Goal: Information Seeking & Learning: Learn about a topic

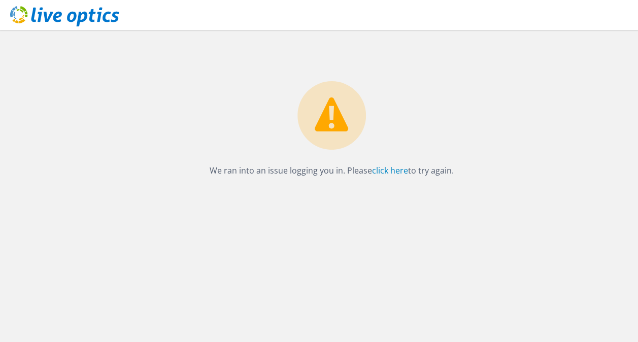
drag, startPoint x: 360, startPoint y: 168, endPoint x: 369, endPoint y: 168, distance: 8.6
click at [360, 168] on p "We ran into an issue logging you in. Please click here to try again." at bounding box center [332, 170] width 592 height 14
click at [387, 172] on link "click here" at bounding box center [390, 170] width 36 height 11
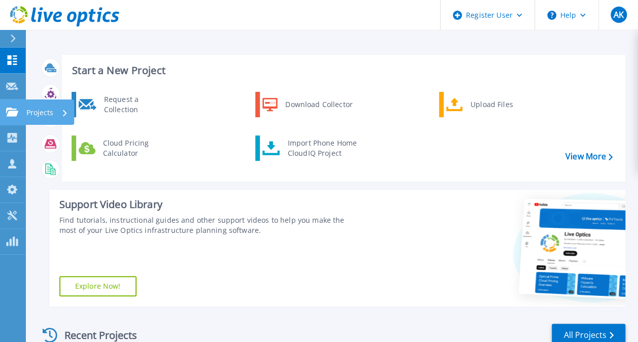
click at [11, 115] on icon at bounding box center [12, 112] width 12 height 9
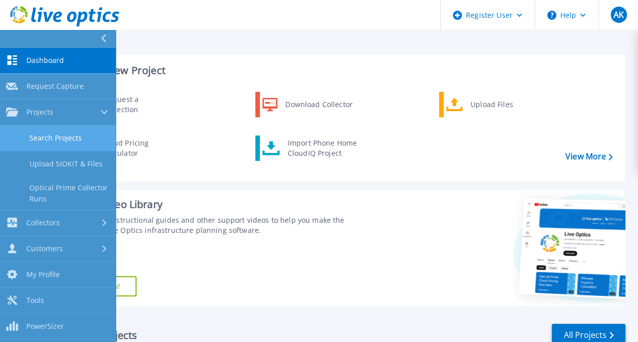
click at [70, 130] on link "Search Projects" at bounding box center [58, 138] width 116 height 26
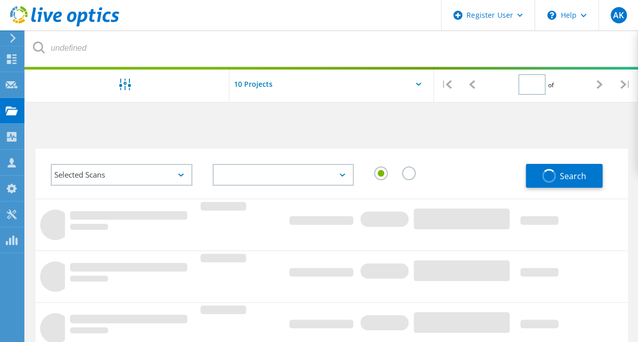
type input "1"
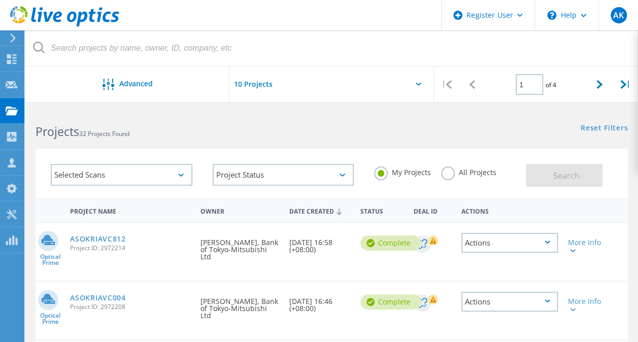
click at [447, 176] on label "All Projects" at bounding box center [468, 171] width 55 height 10
click at [0, 0] on input "All Projects" at bounding box center [0, 0] width 0 height 0
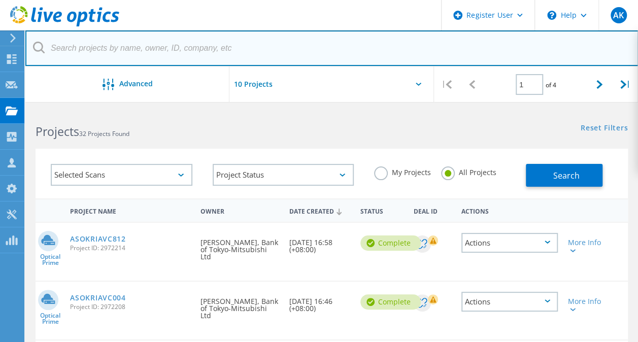
click at [104, 62] on input "text" at bounding box center [331, 48] width 613 height 36
paste input "3082279"
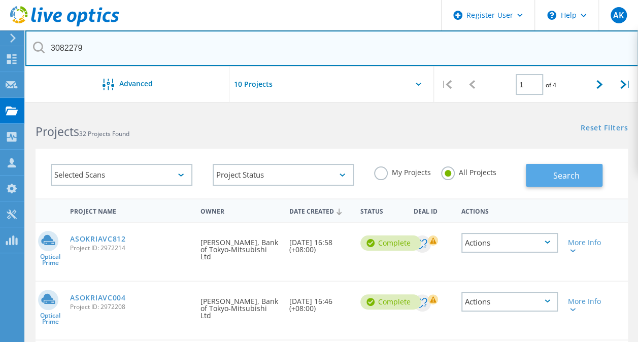
type input "3082279"
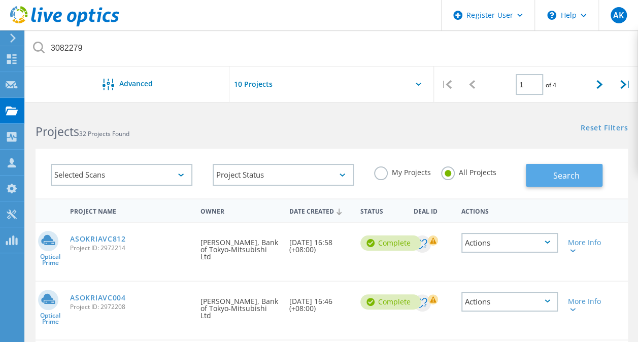
click at [553, 181] on span "Search" at bounding box center [565, 175] width 26 height 11
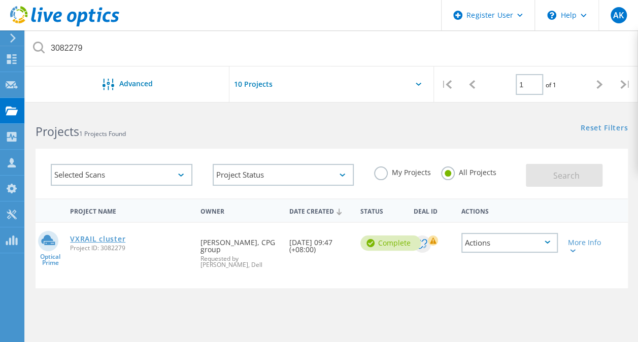
click at [118, 239] on link "VXRAIL cluster" at bounding box center [97, 238] width 55 height 7
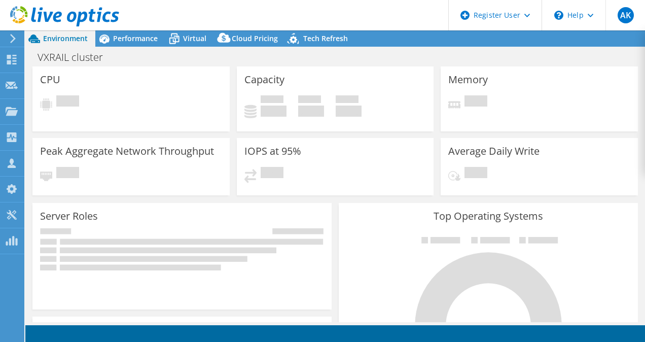
select select "Singapore"
select select "SGD"
click at [137, 39] on span "Performance" at bounding box center [135, 38] width 45 height 10
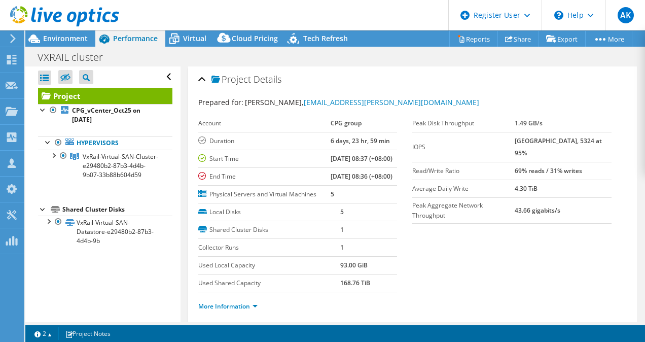
click at [161, 76] on div "Open All Close All Hide Excluded Nodes Project Tree Filter" at bounding box center [105, 76] width 134 height 21
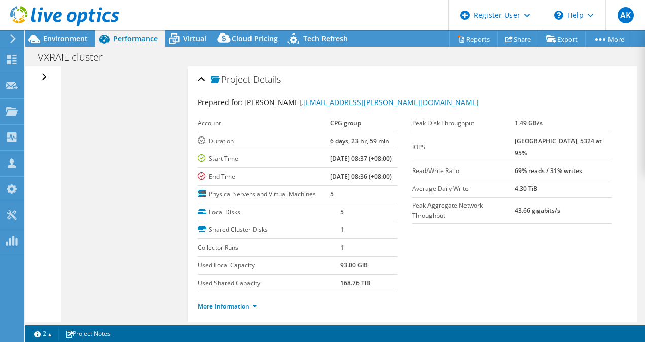
drag, startPoint x: 196, startPoint y: 76, endPoint x: 122, endPoint y: 97, distance: 77.2
click at [122, 97] on div "Open All Close All Hide Excluded Nodes Project Tree Filter" at bounding box center [335, 194] width 620 height 256
drag, startPoint x: 122, startPoint y: 97, endPoint x: 135, endPoint y: 151, distance: 55.4
click at [135, 151] on div "Open All Close All Hide Excluded Nodes Project Tree Filter" at bounding box center [335, 194] width 620 height 256
click at [173, 221] on div "Open All Close All Hide Excluded Nodes Project Tree Filter" at bounding box center [335, 194] width 620 height 256
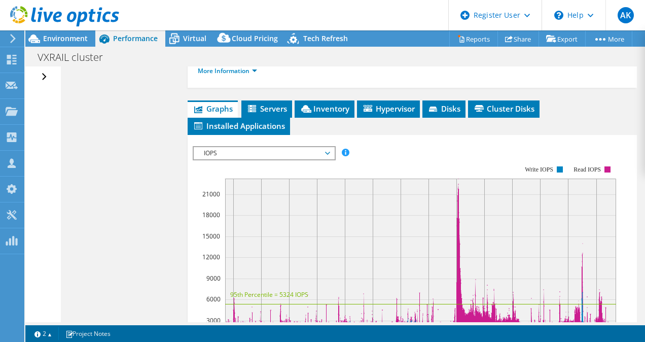
scroll to position [254, 0]
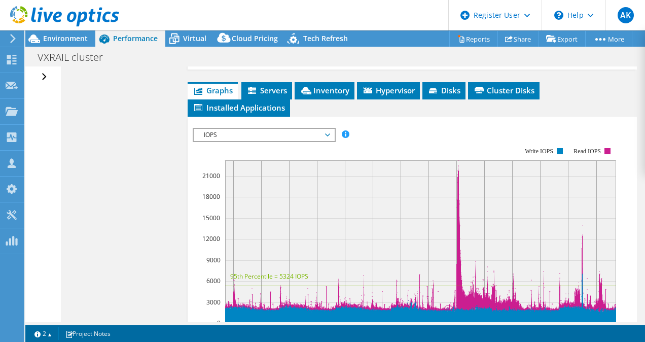
click at [236, 57] on link "More Information" at bounding box center [227, 52] width 59 height 9
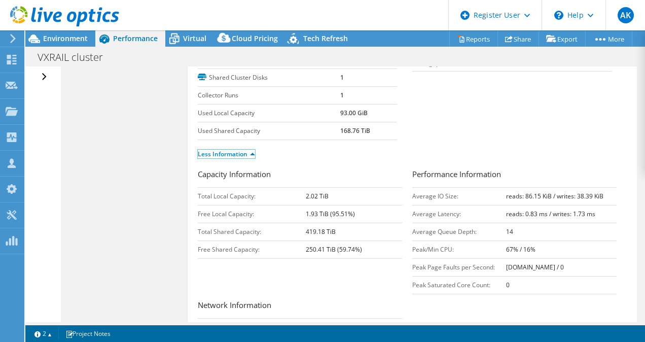
scroll to position [0, 0]
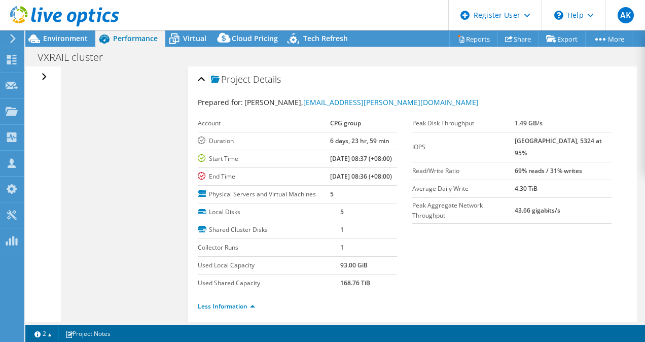
click at [63, 32] on div at bounding box center [59, 17] width 119 height 34
click at [70, 43] on span "Environment" at bounding box center [65, 38] width 45 height 10
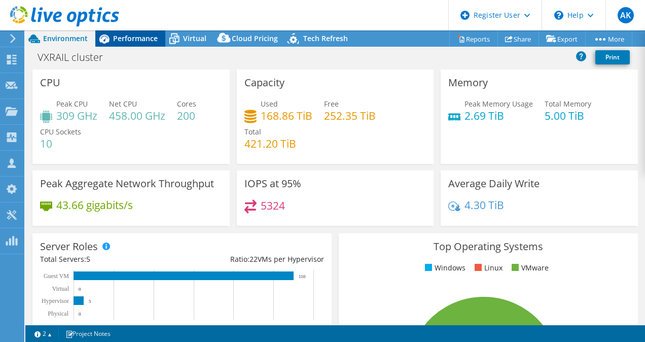
click at [140, 42] on span "Performance" at bounding box center [135, 38] width 45 height 10
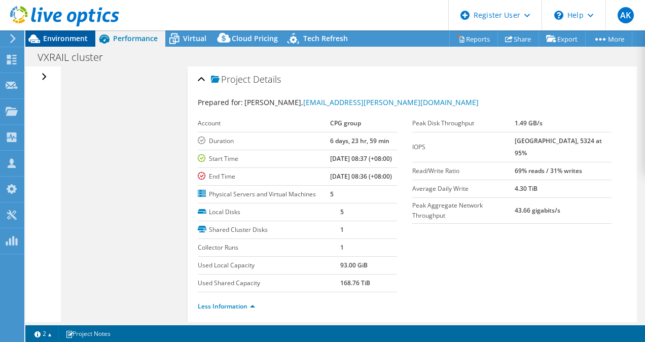
click at [63, 40] on span "Environment" at bounding box center [65, 38] width 45 height 10
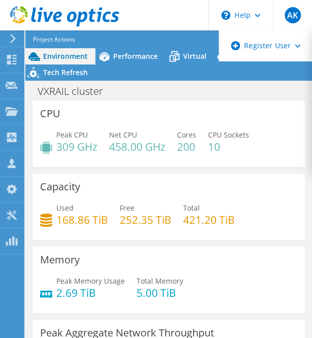
scroll to position [41, 0]
